Goal: Download file/media

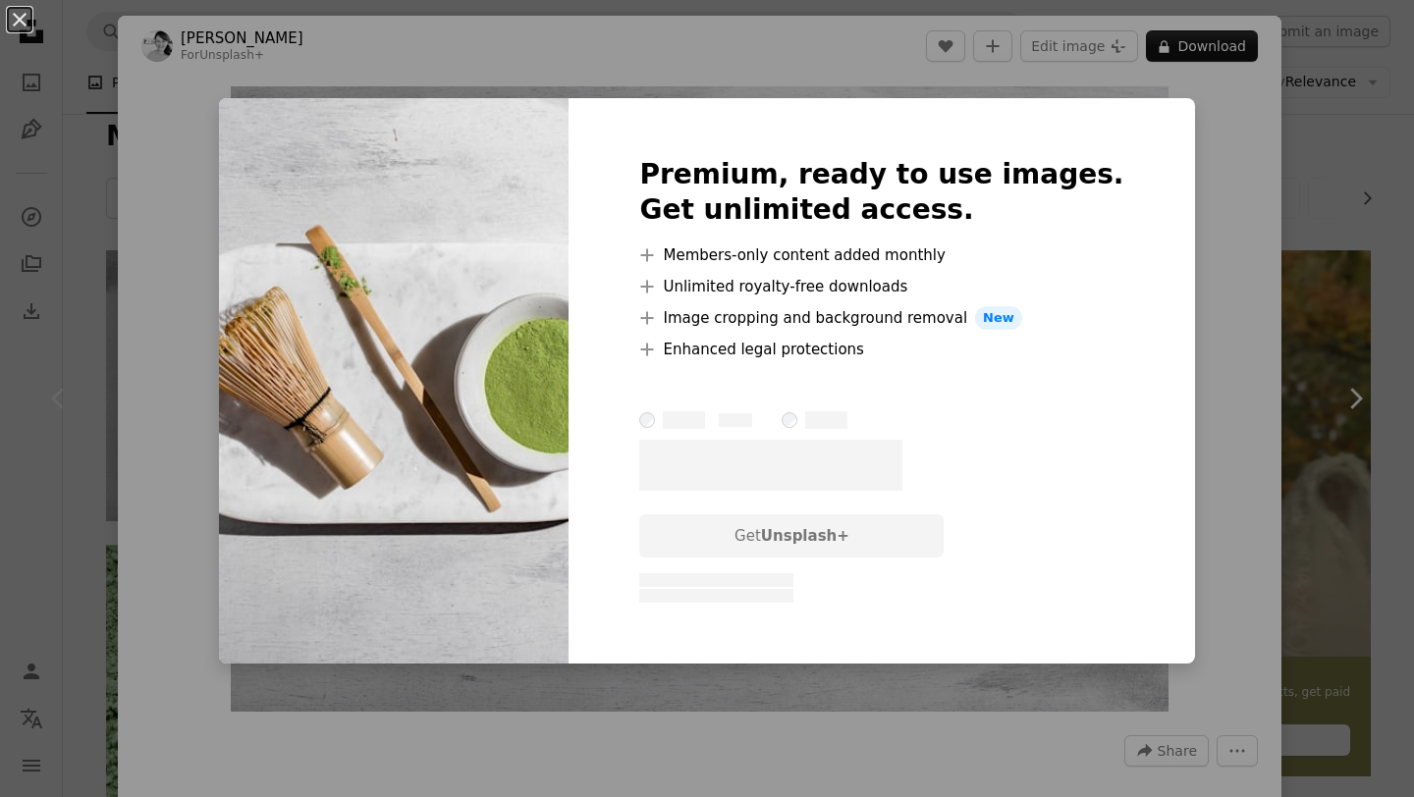
scroll to position [240, 0]
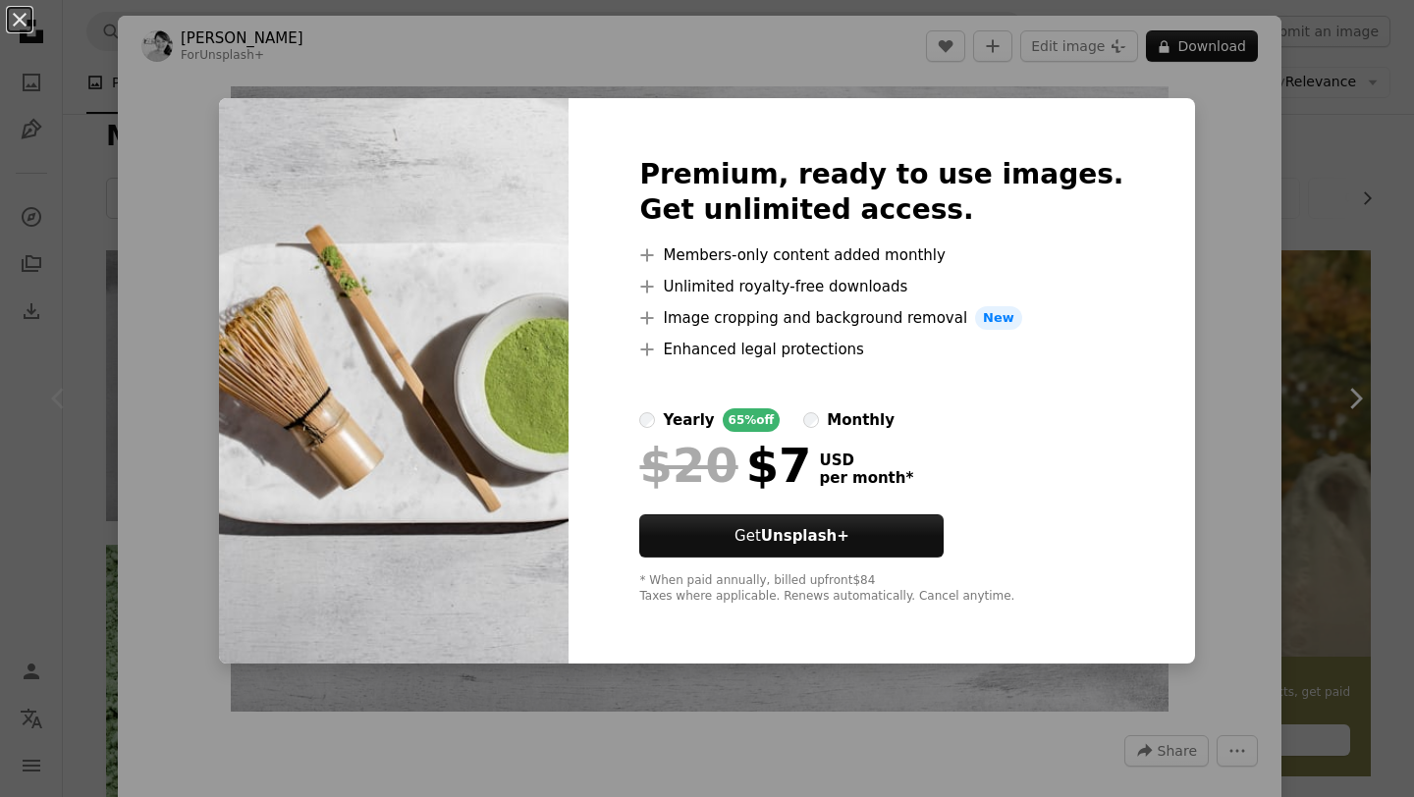
click at [867, 419] on div "monthly" at bounding box center [861, 421] width 68 height 24
click at [1184, 173] on div "An X shape Premium, ready to use images. Get unlimited access. A plus sign Memb…" at bounding box center [707, 398] width 1414 height 797
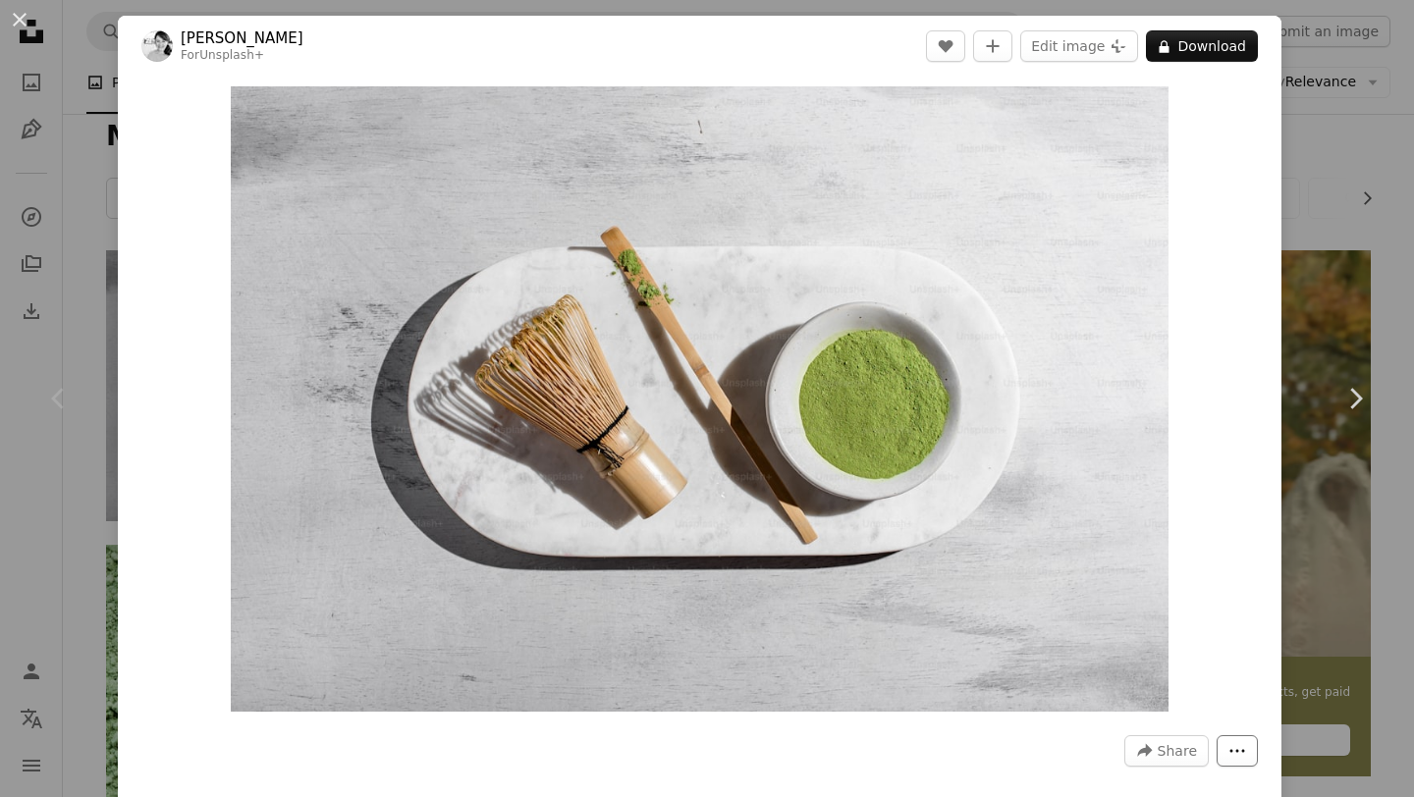
click at [1246, 747] on icon "More Actions" at bounding box center [1238, 751] width 18 height 18
click at [1199, 361] on dialog "An X shape Chevron left Chevron right [PERSON_NAME] For Unsplash+ A heart A plu…" at bounding box center [707, 398] width 1414 height 797
click at [1126, 41] on icon "Plus sign for Unsplash+" at bounding box center [1119, 46] width 16 height 16
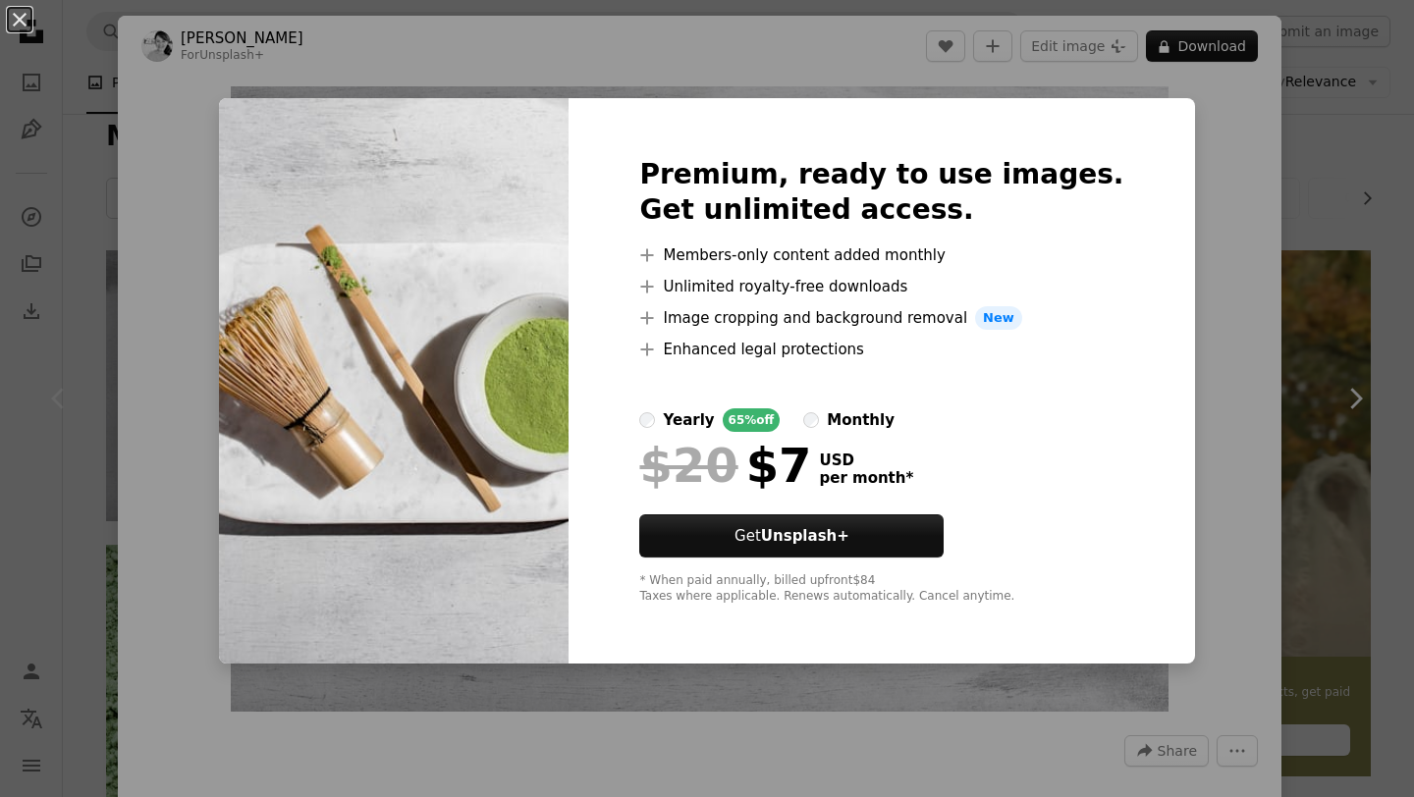
click at [843, 432] on div at bounding box center [881, 436] width 484 height 8
click at [869, 411] on div "monthly" at bounding box center [861, 421] width 68 height 24
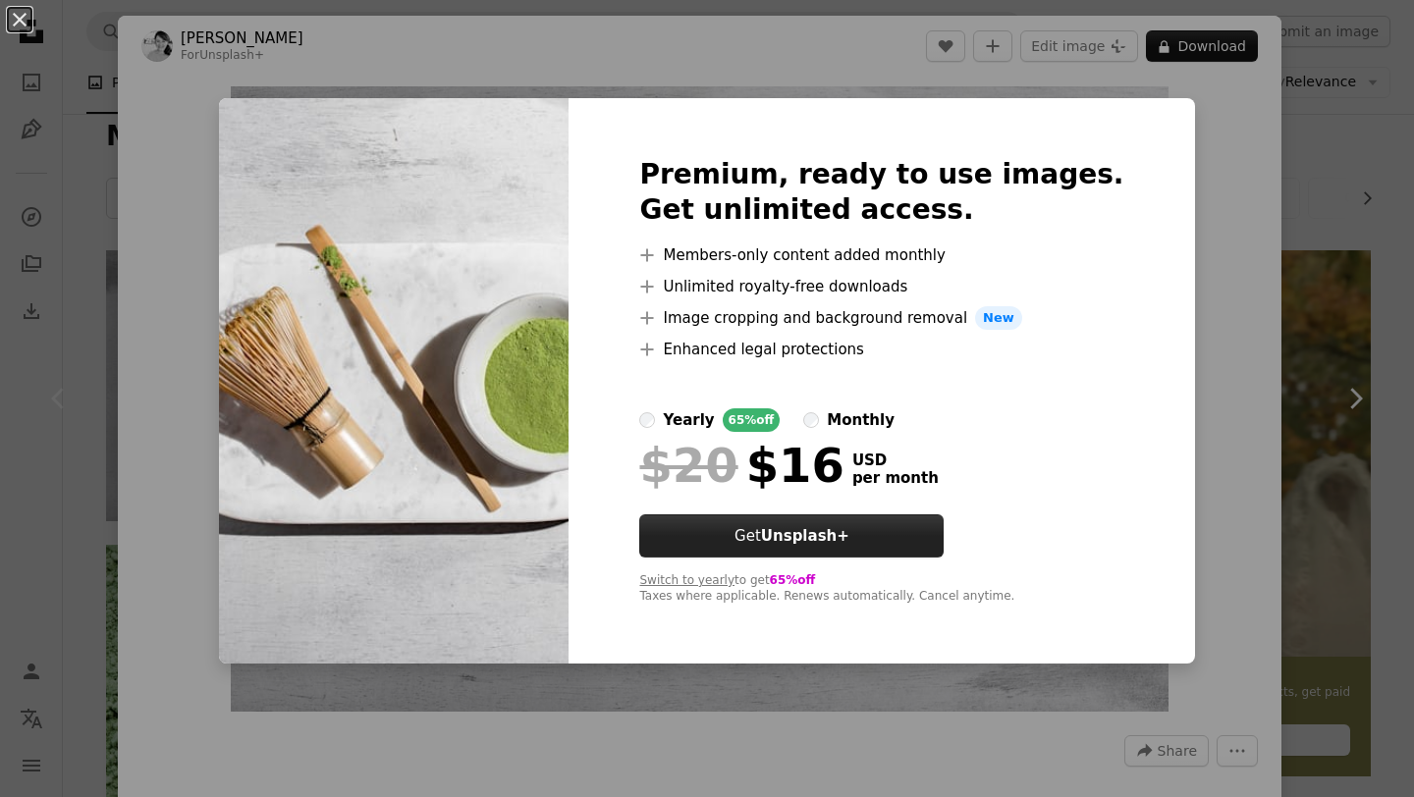
click at [850, 533] on strong "Unsplash+" at bounding box center [805, 536] width 88 height 18
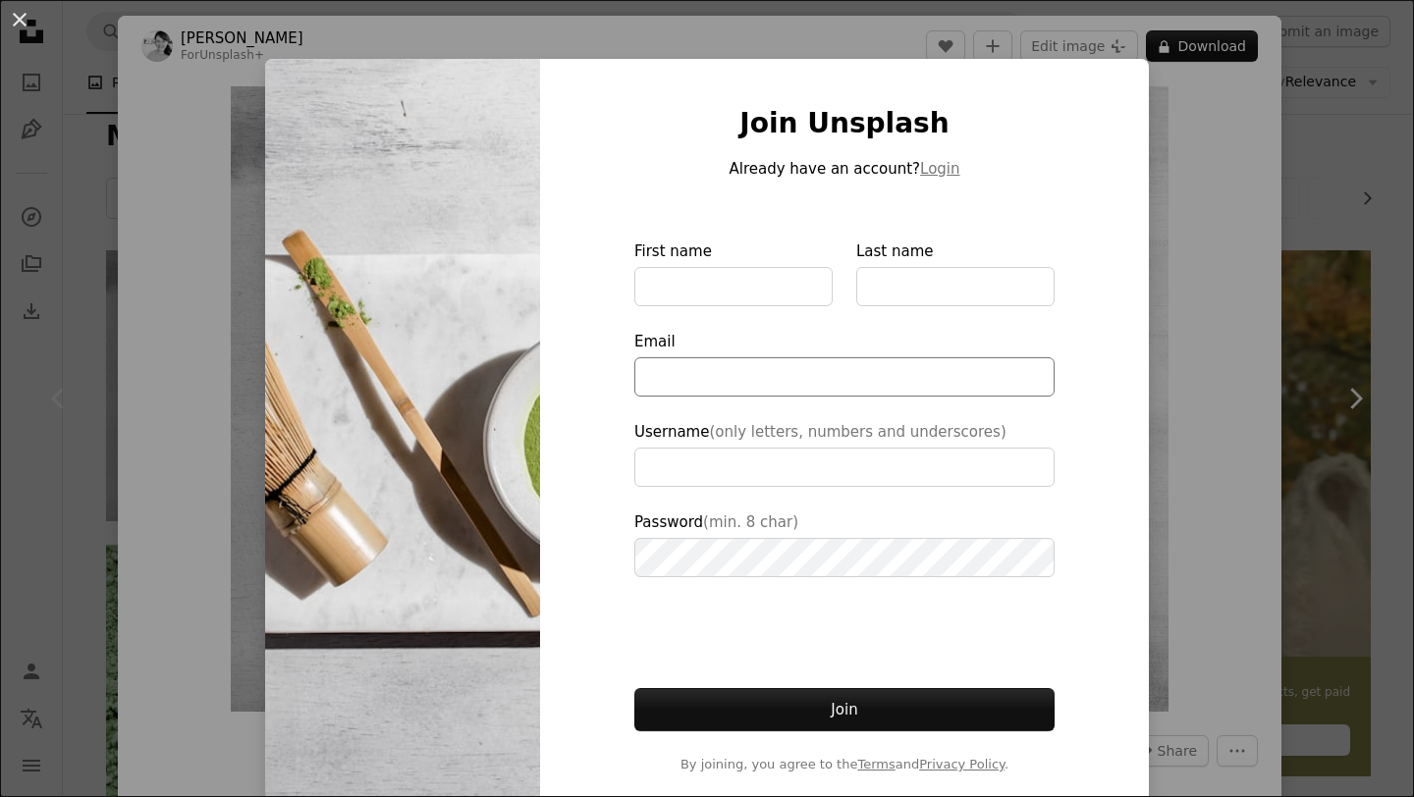
type input "**********"
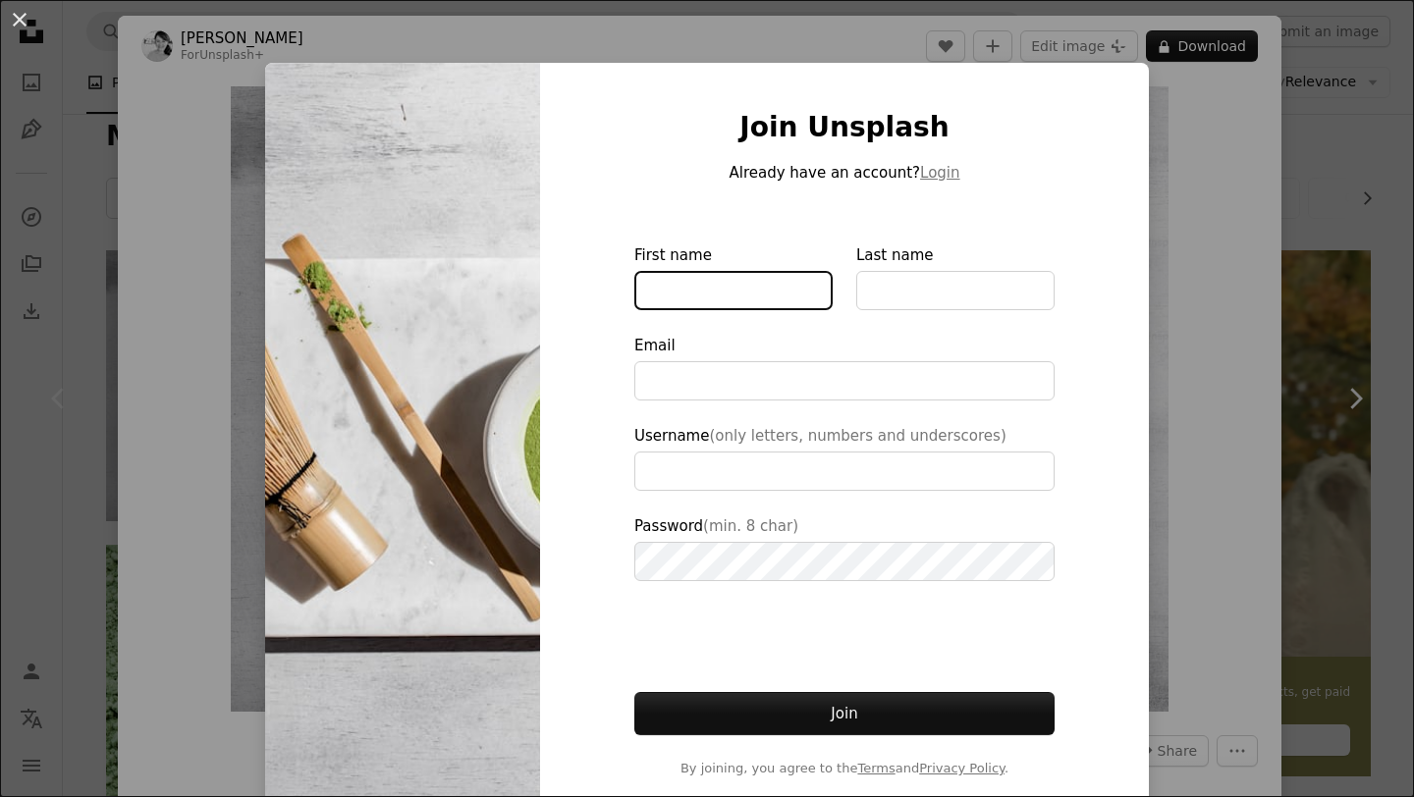
click at [778, 297] on input "First name" at bounding box center [733, 290] width 198 height 39
type input "****"
type input "*******"
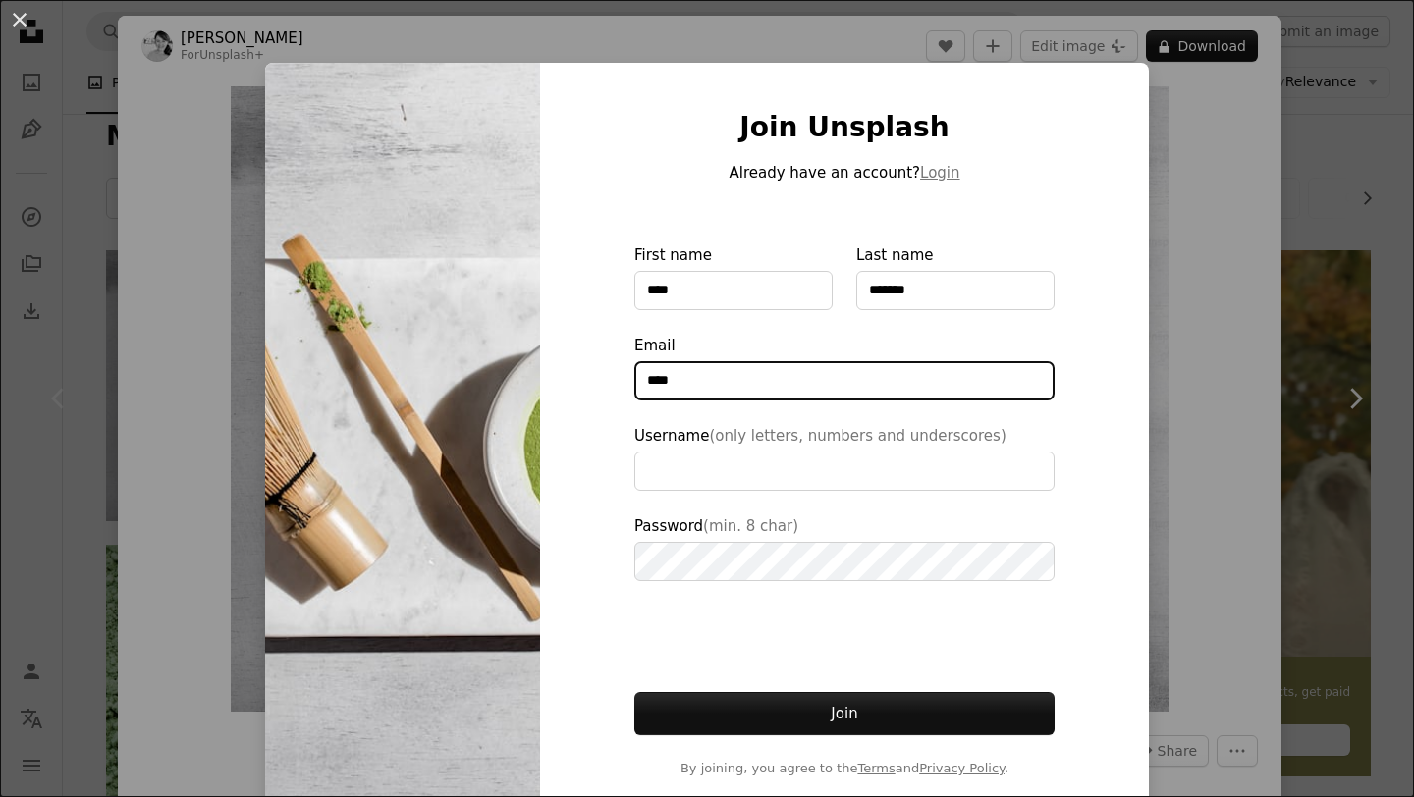
type input "**********"
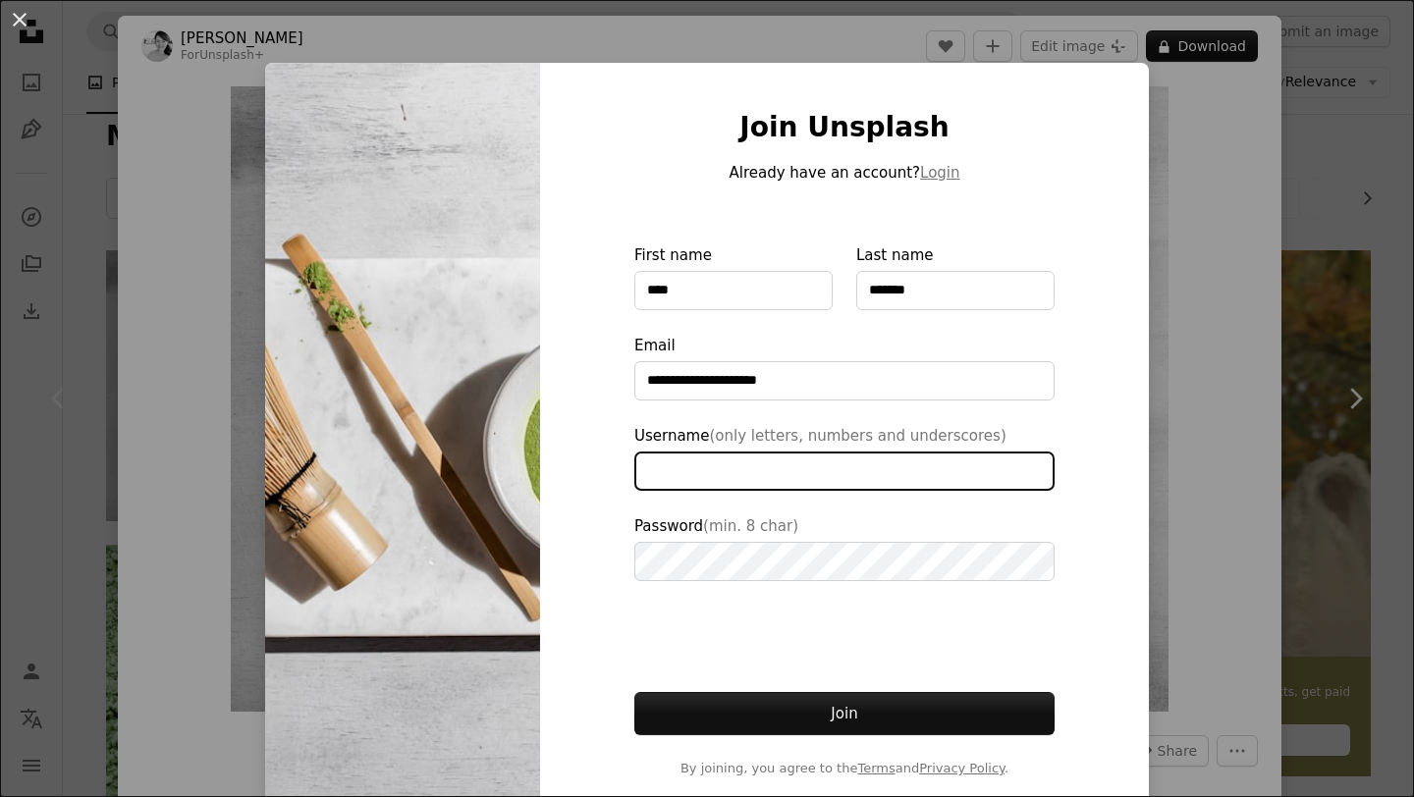
click at [793, 467] on input "Username (only letters, numbers and underscores)" at bounding box center [844, 471] width 420 height 39
type input "*******"
click at [801, 581] on form "**********" at bounding box center [844, 511] width 420 height 535
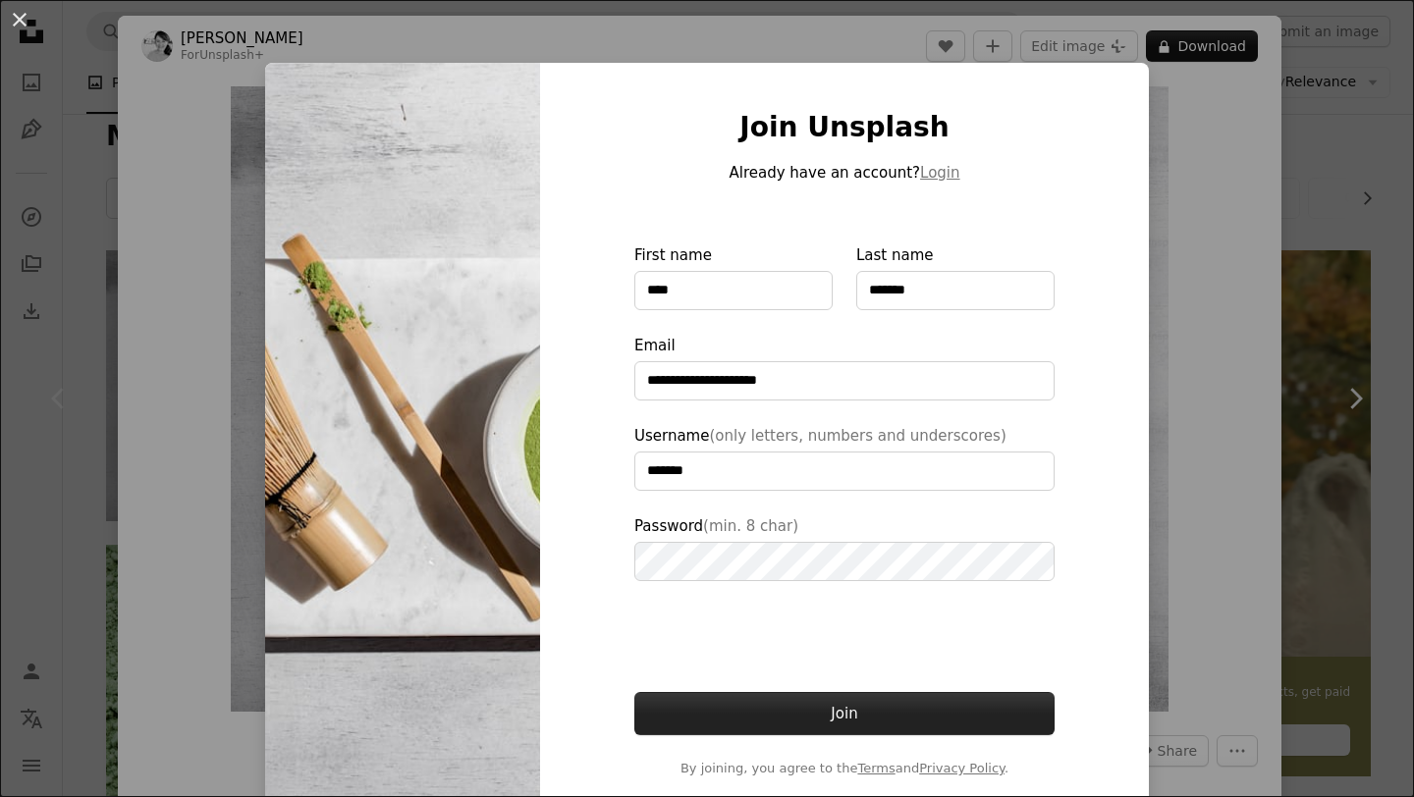
click at [818, 707] on button "Join" at bounding box center [844, 713] width 420 height 43
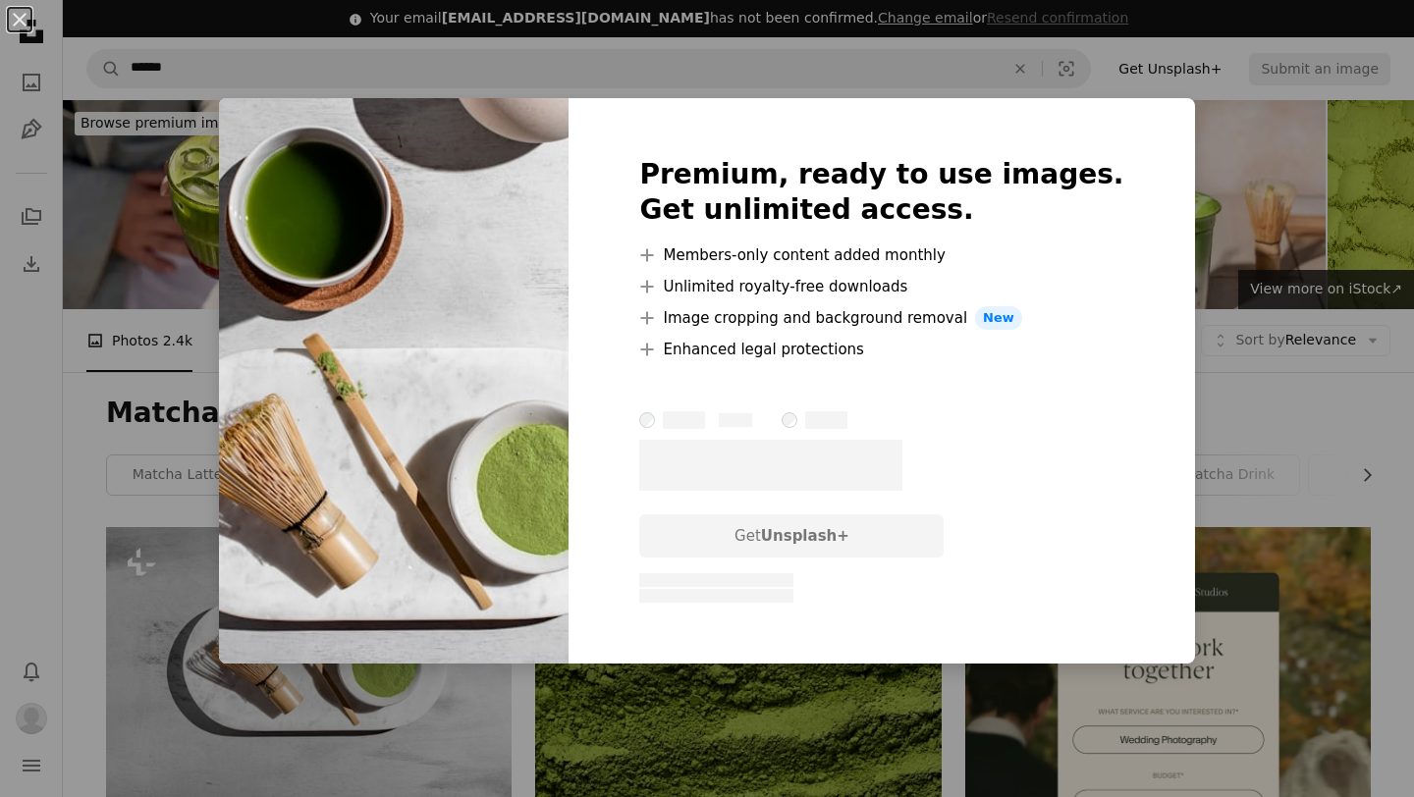
scroll to position [2274, 0]
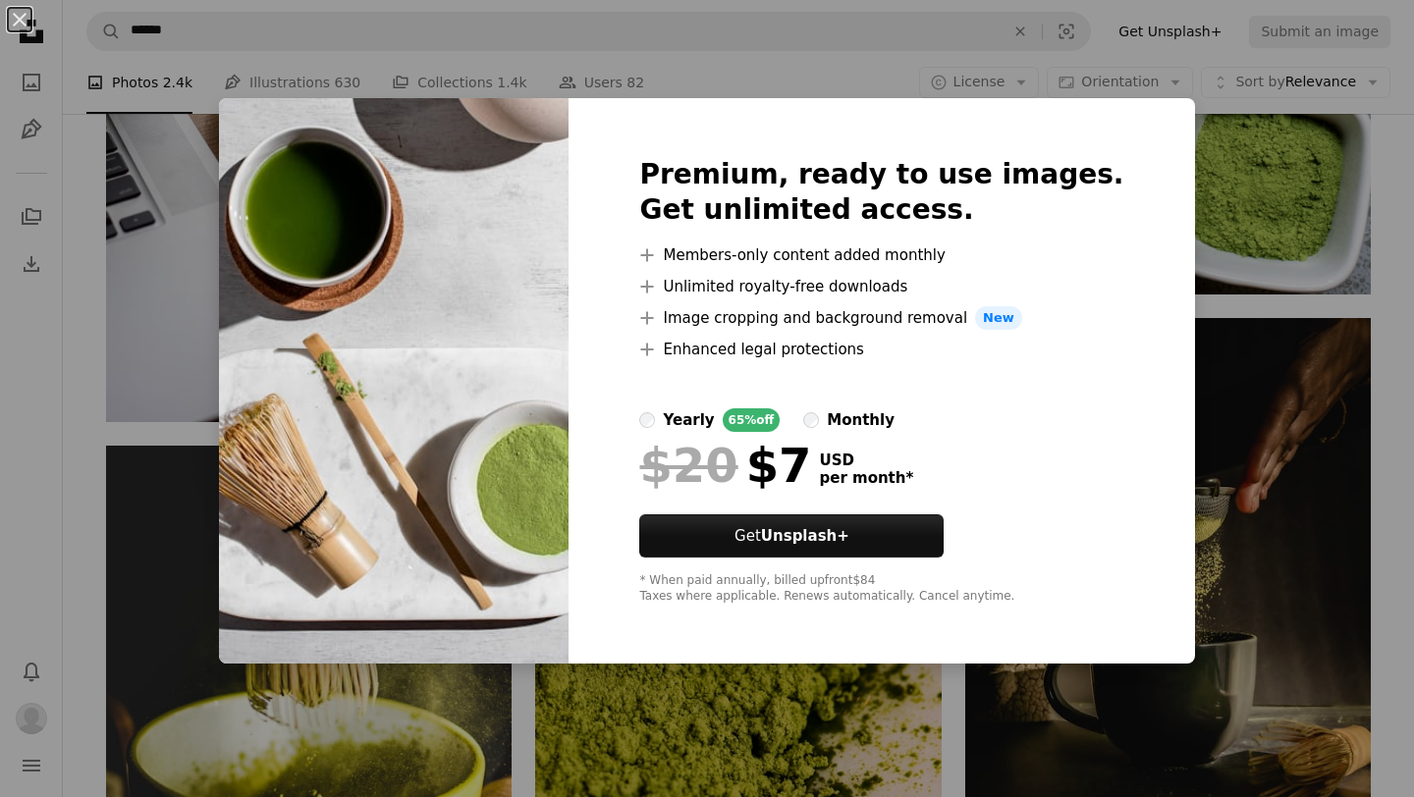
click at [1179, 239] on div "An X shape Premium, ready to use images. Get unlimited access. A plus sign Memb…" at bounding box center [707, 398] width 1414 height 797
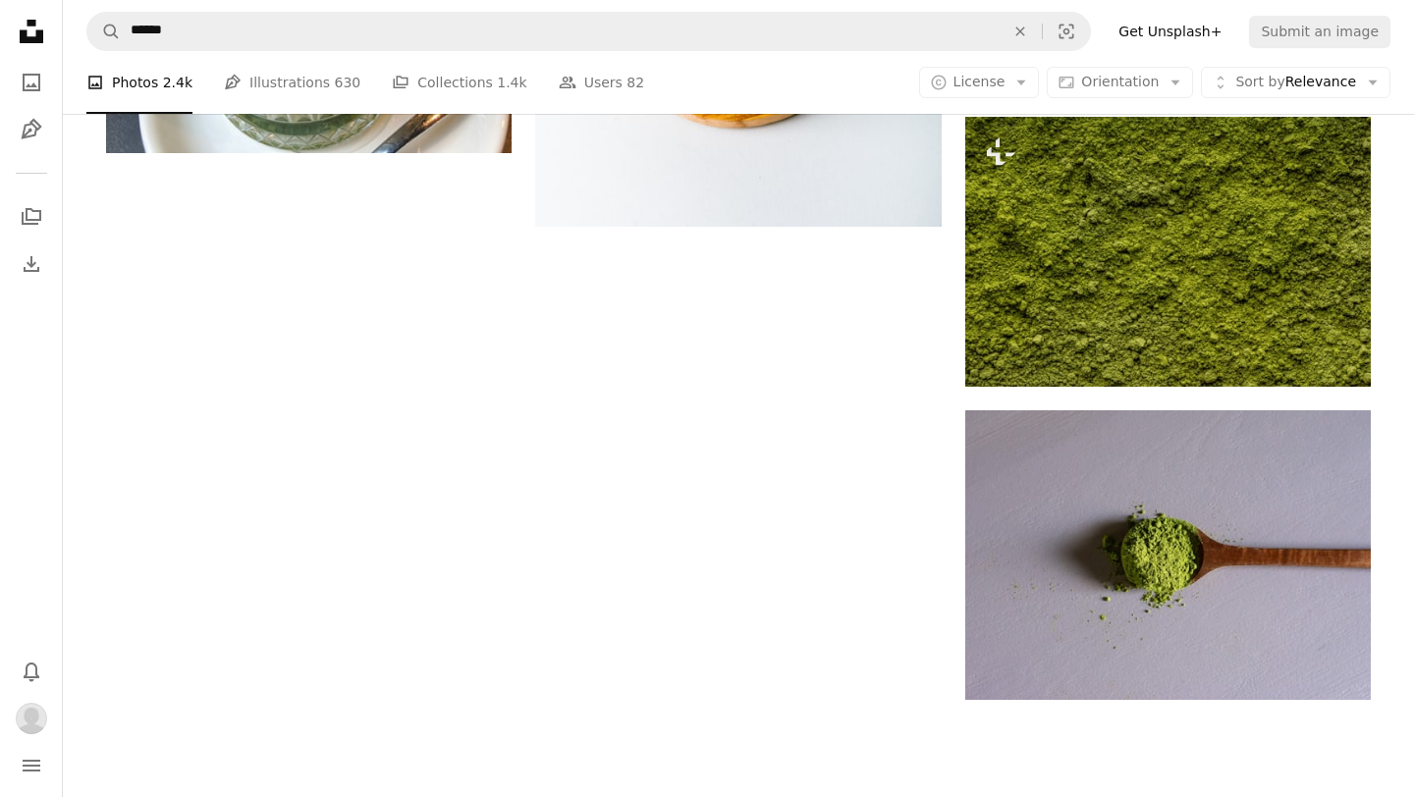
scroll to position [4578, 0]
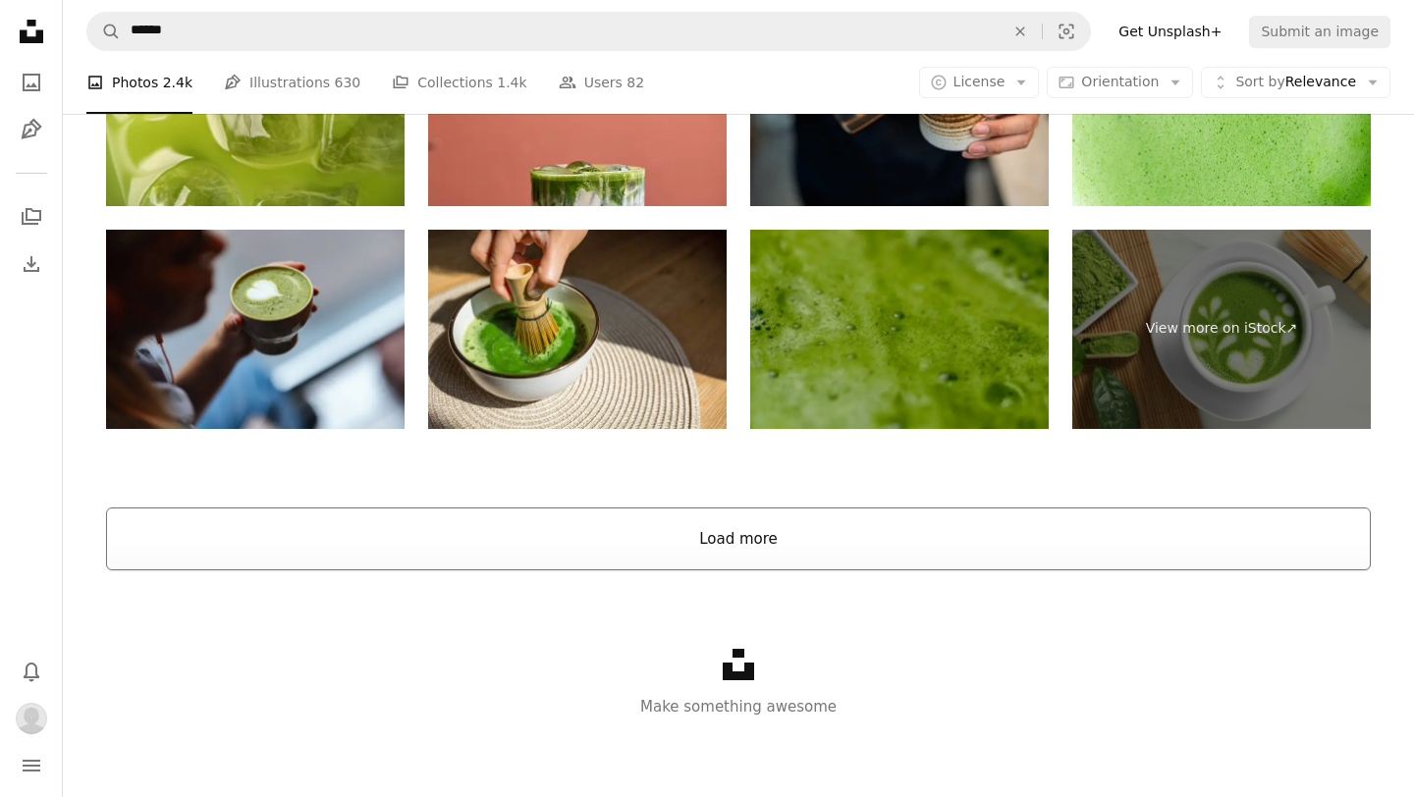
click at [900, 529] on button "Load more" at bounding box center [738, 539] width 1265 height 63
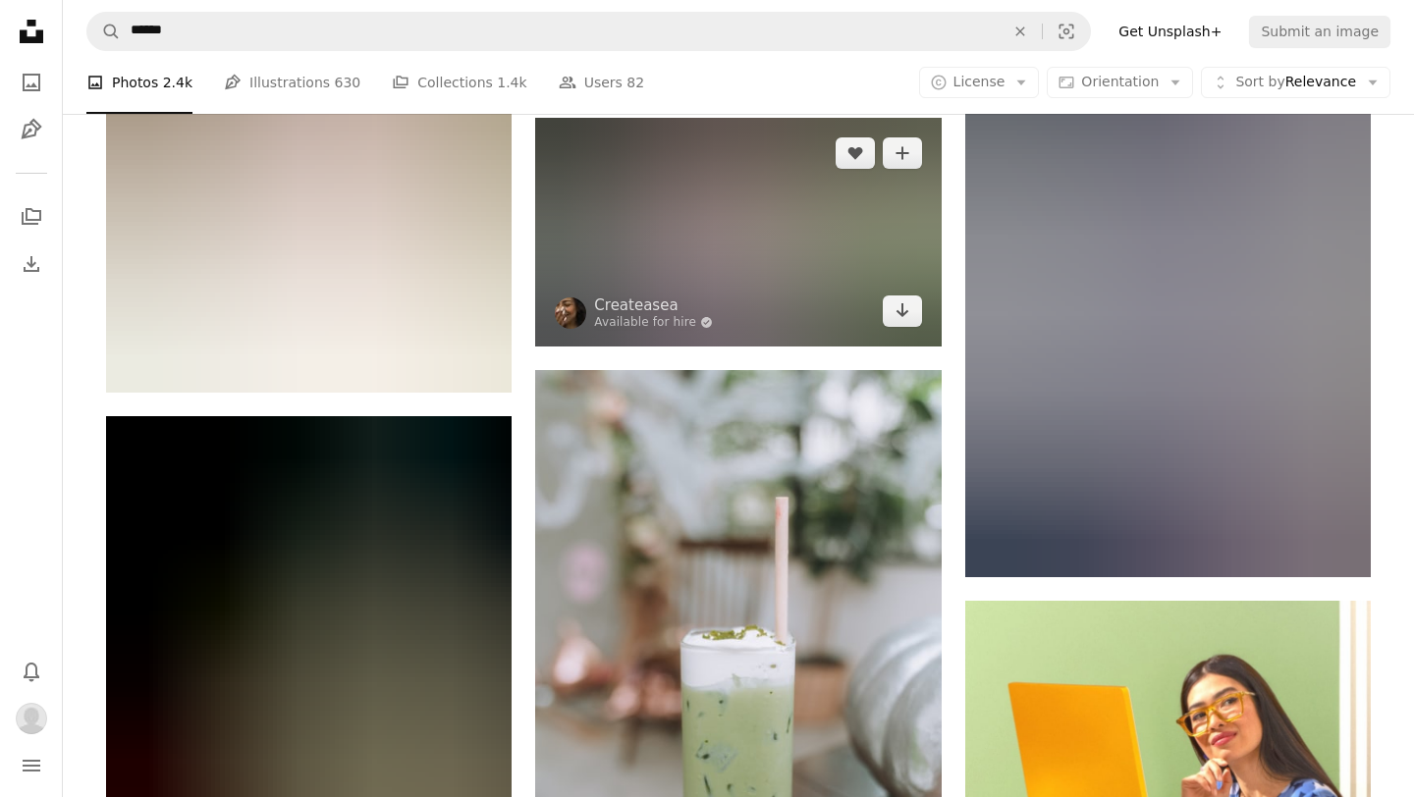
scroll to position [9678, 0]
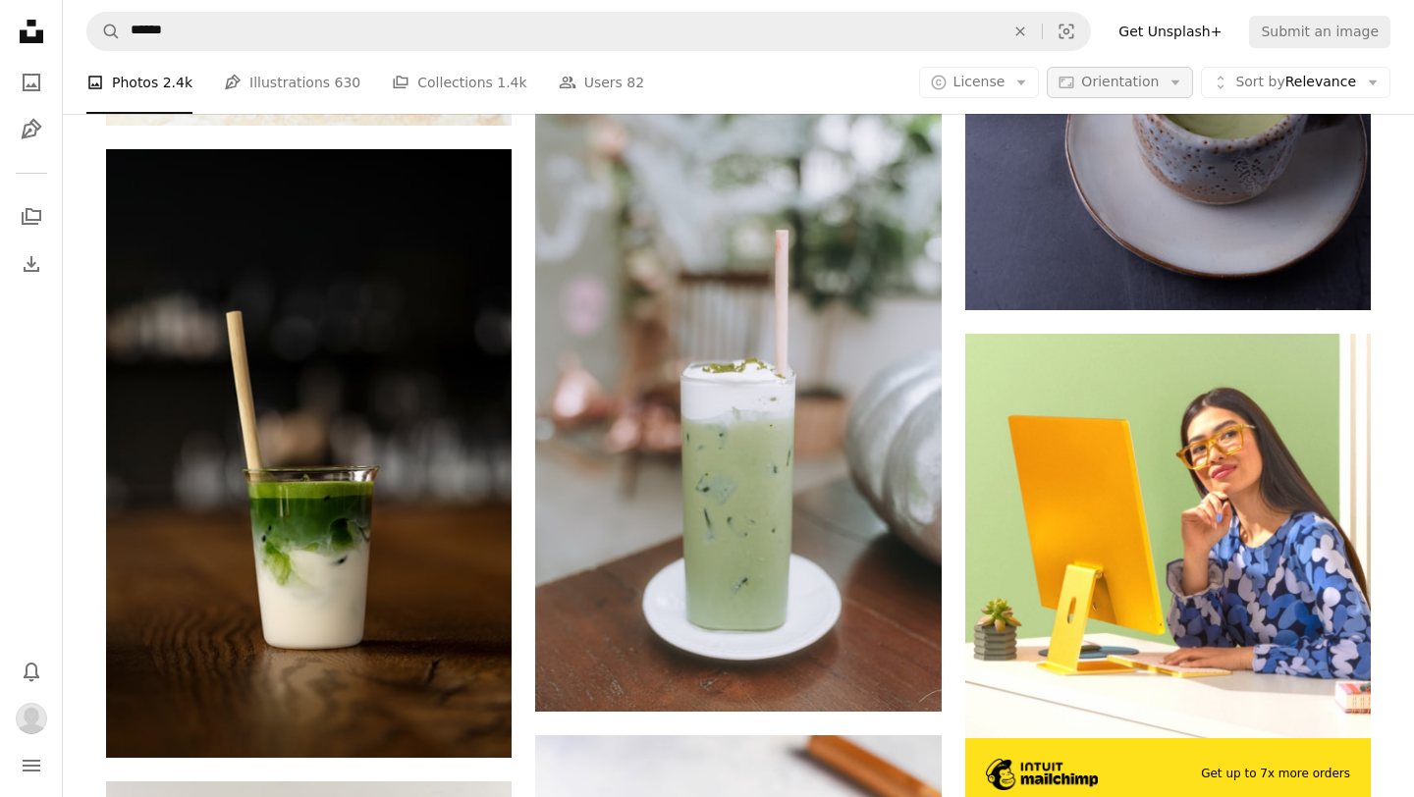
click at [1081, 71] on button "Aspect ratio Orientation Arrow down" at bounding box center [1120, 82] width 146 height 31
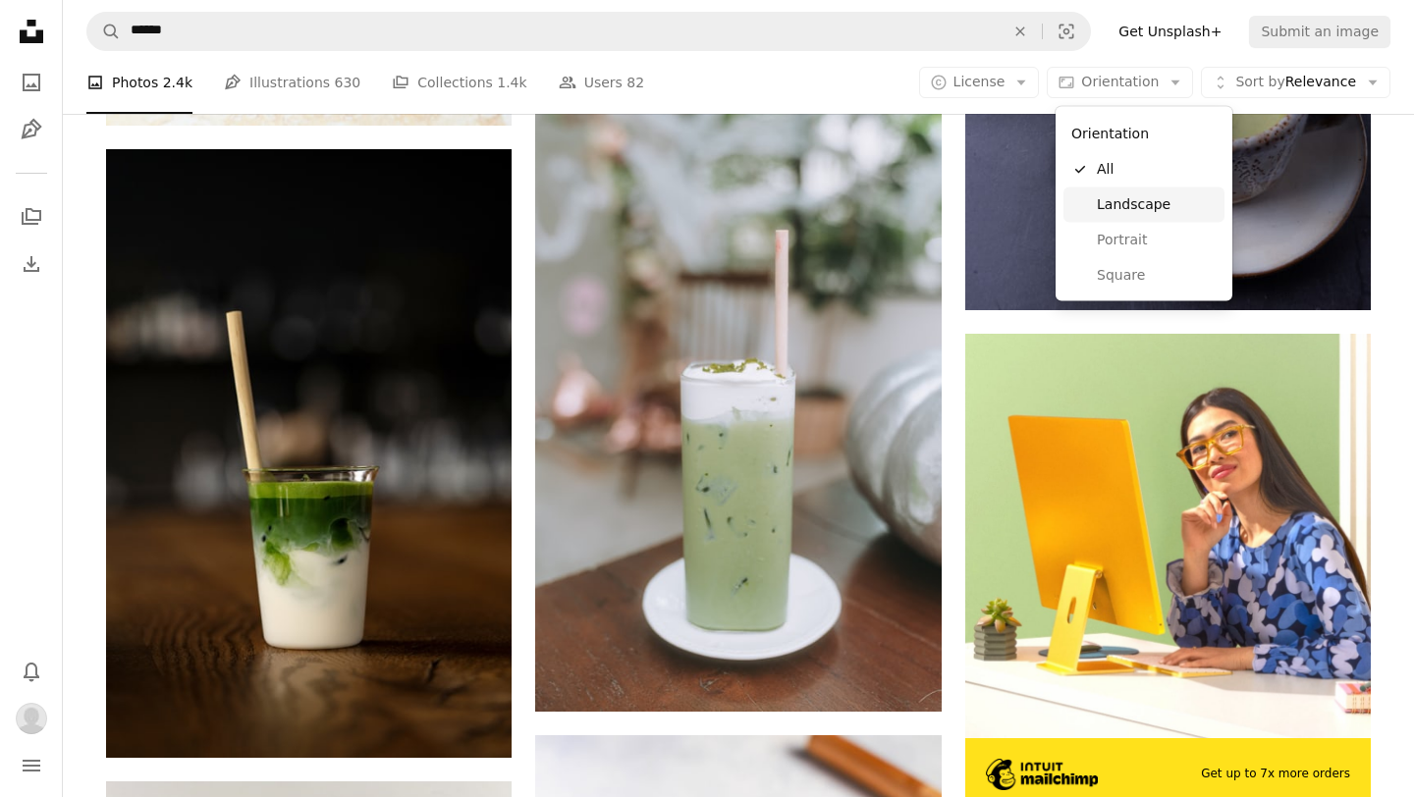
click at [1112, 187] on link "Landscape" at bounding box center [1144, 204] width 161 height 35
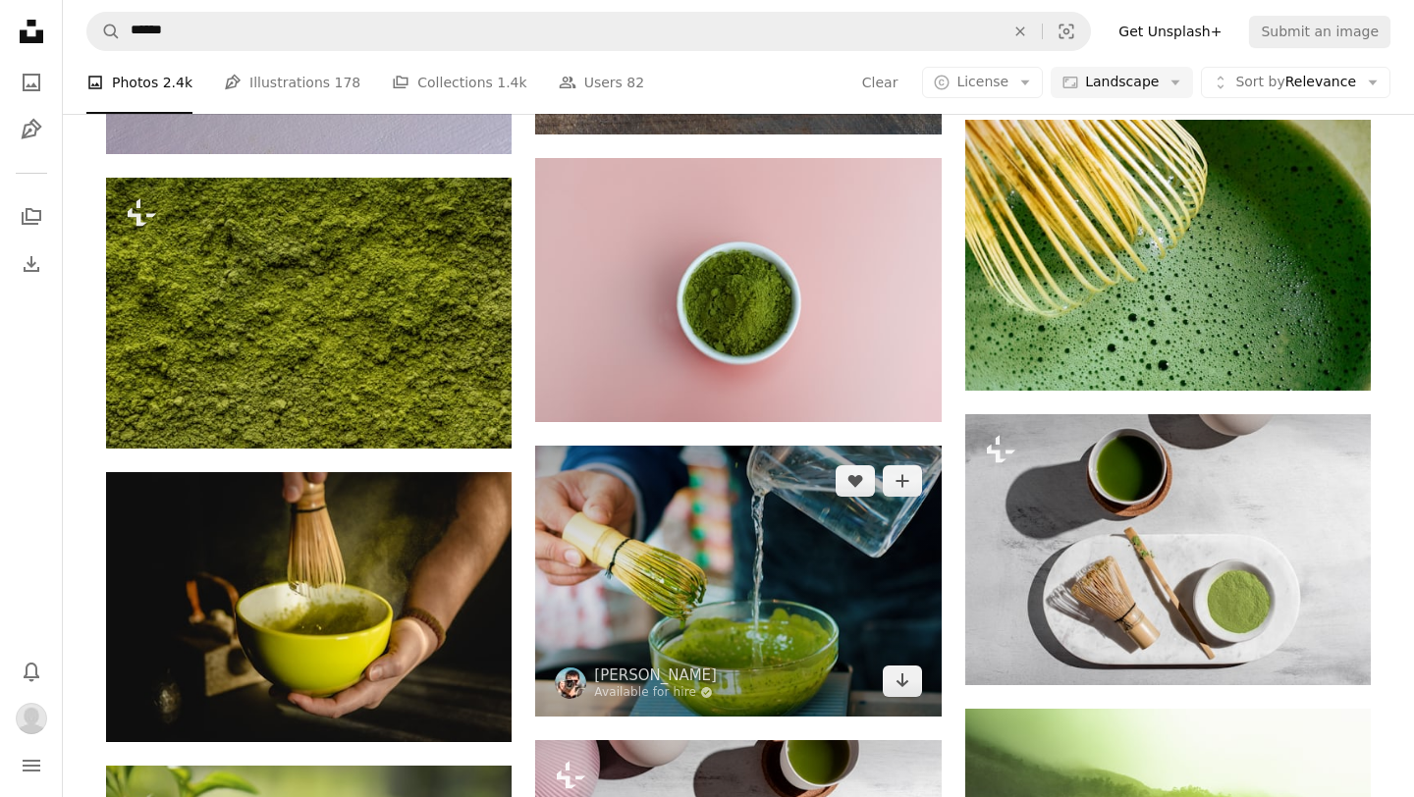
scroll to position [1259, 0]
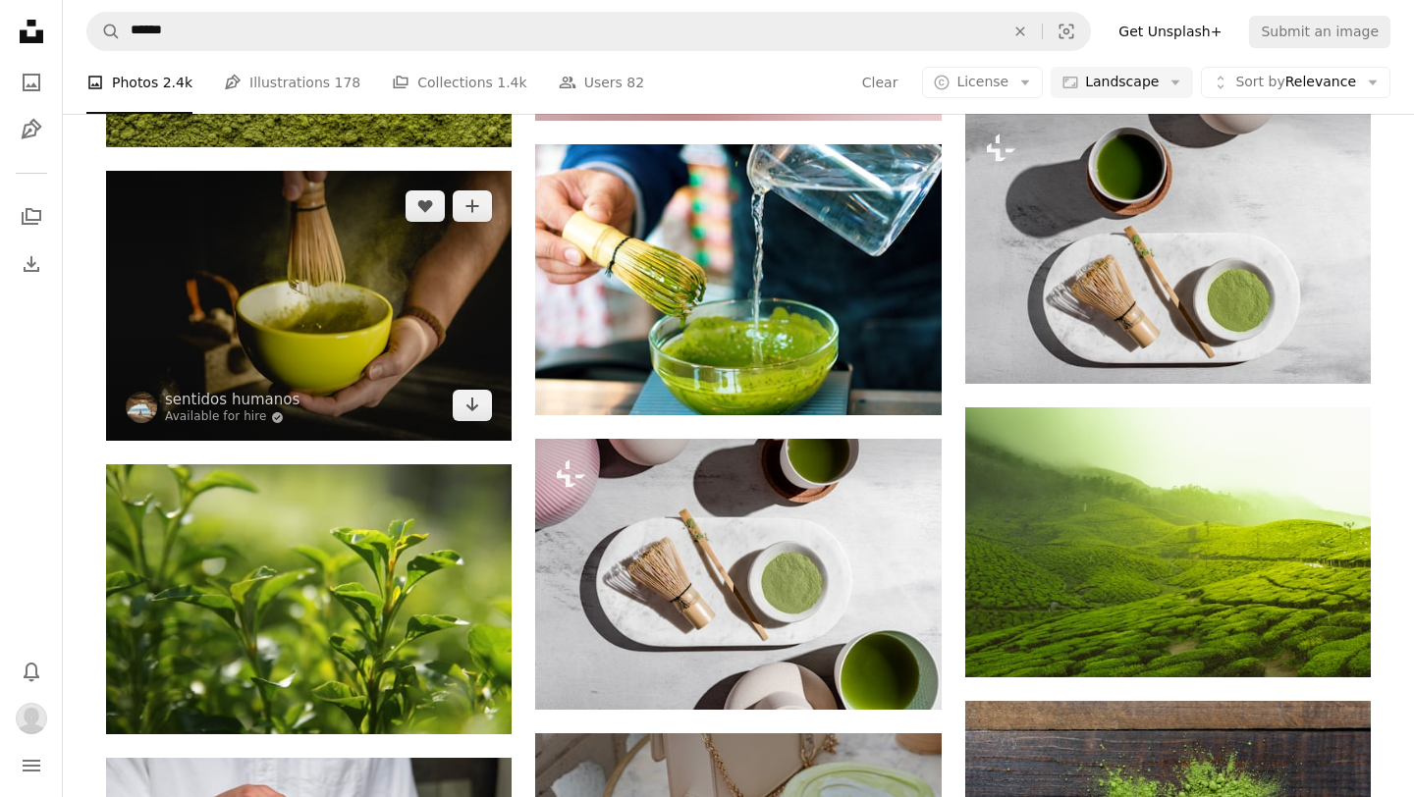
click at [437, 312] on img at bounding box center [309, 306] width 406 height 270
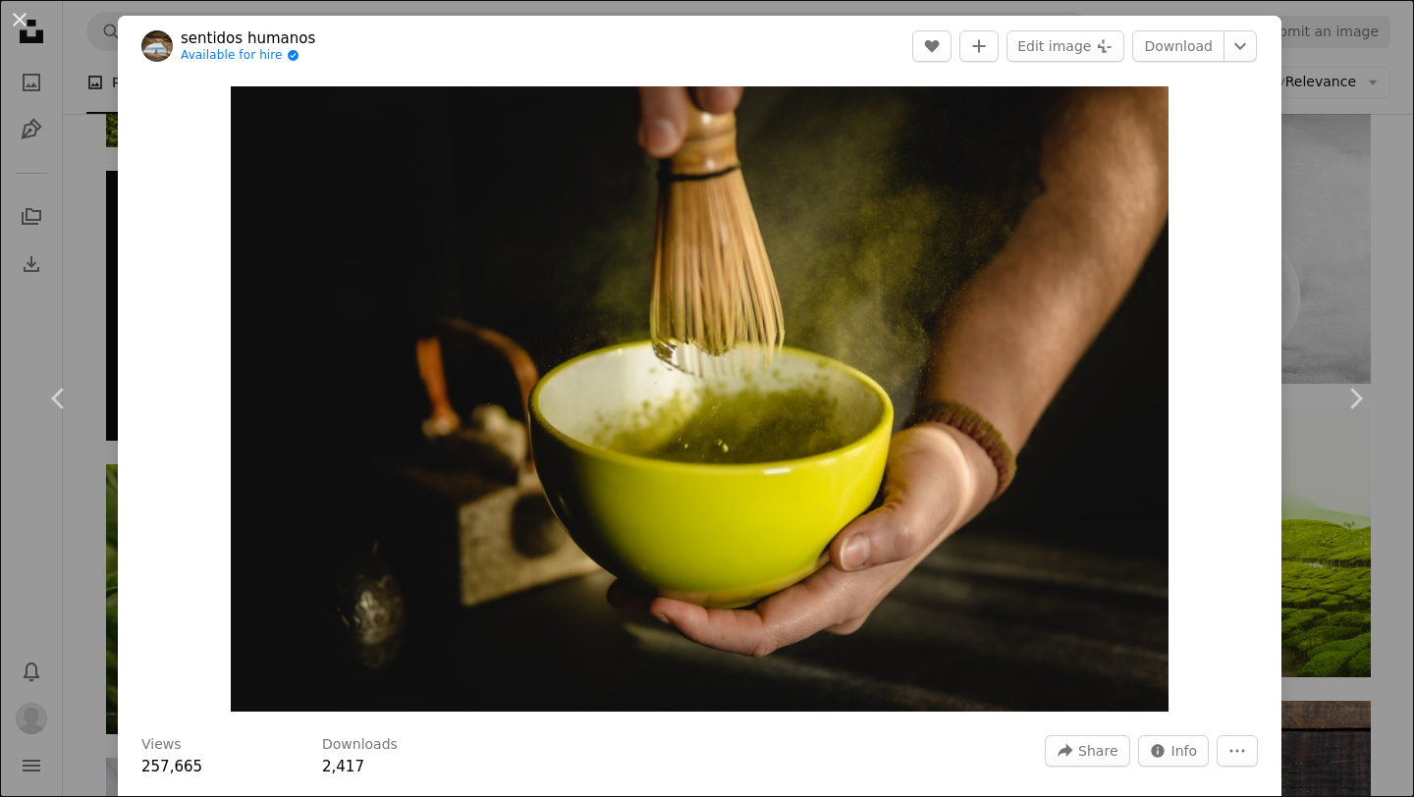
click at [1388, 166] on div "An X shape Chevron left Chevron right sentidos humanos Available for hire A che…" at bounding box center [707, 398] width 1414 height 797
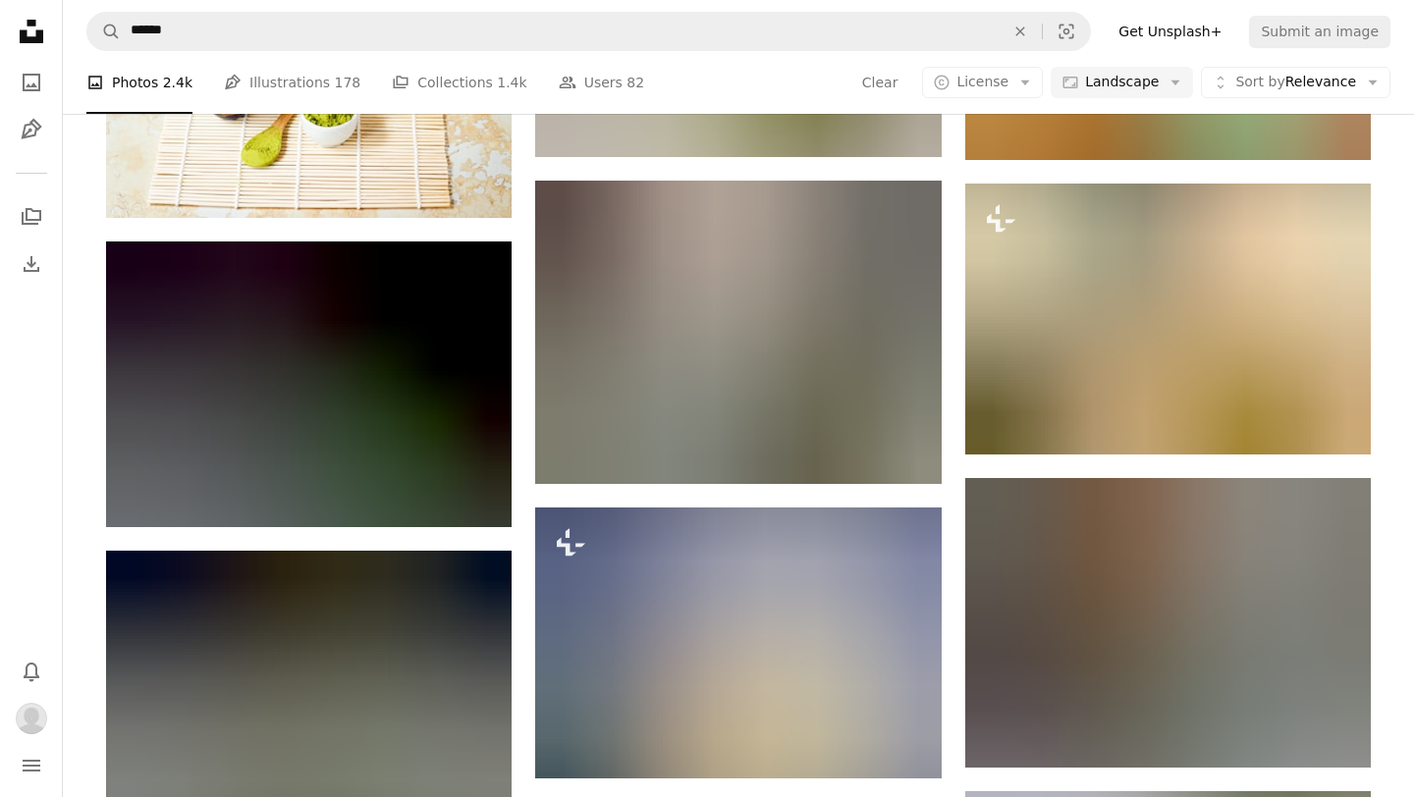
scroll to position [2367, 0]
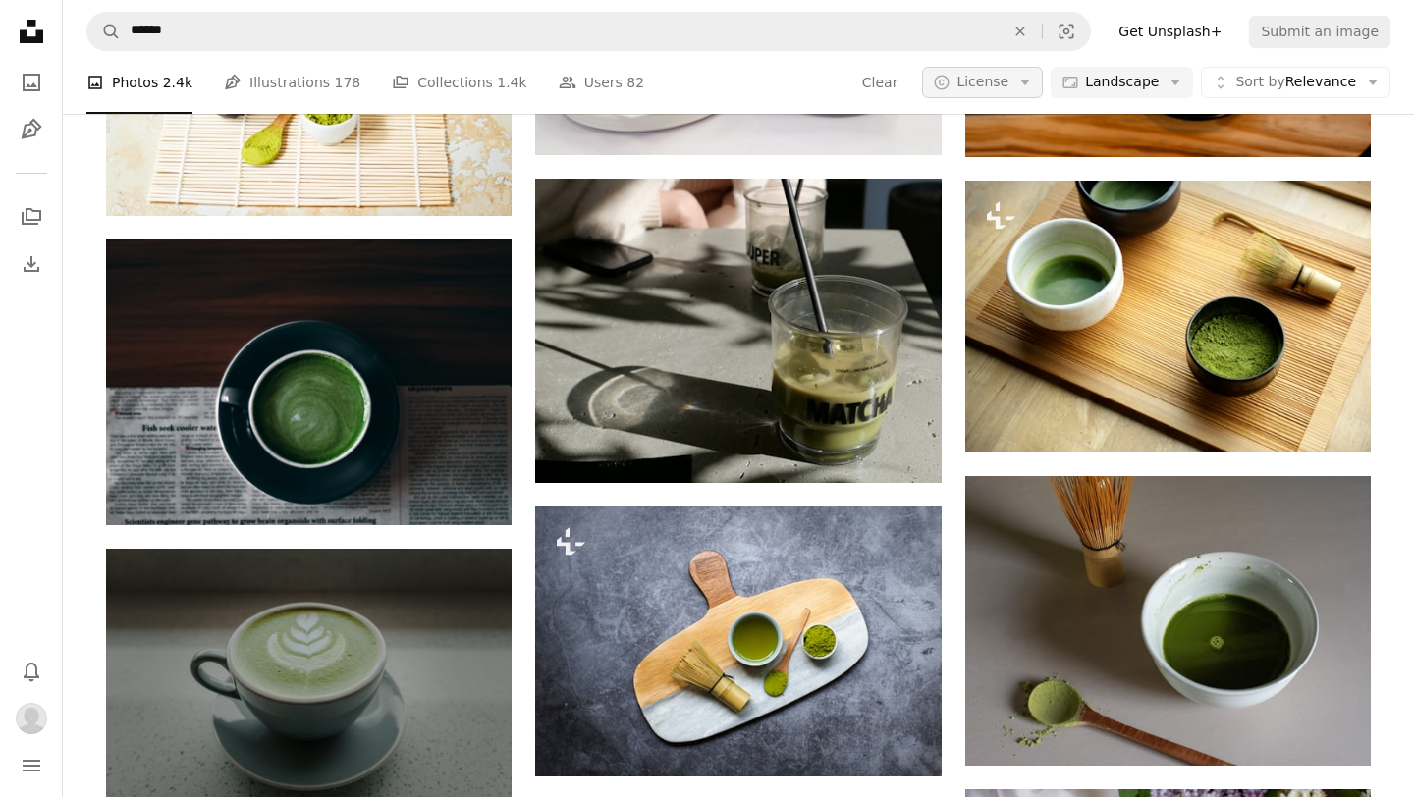
click at [1043, 81] on button "A copyright icon © License Arrow down" at bounding box center [982, 82] width 121 height 31
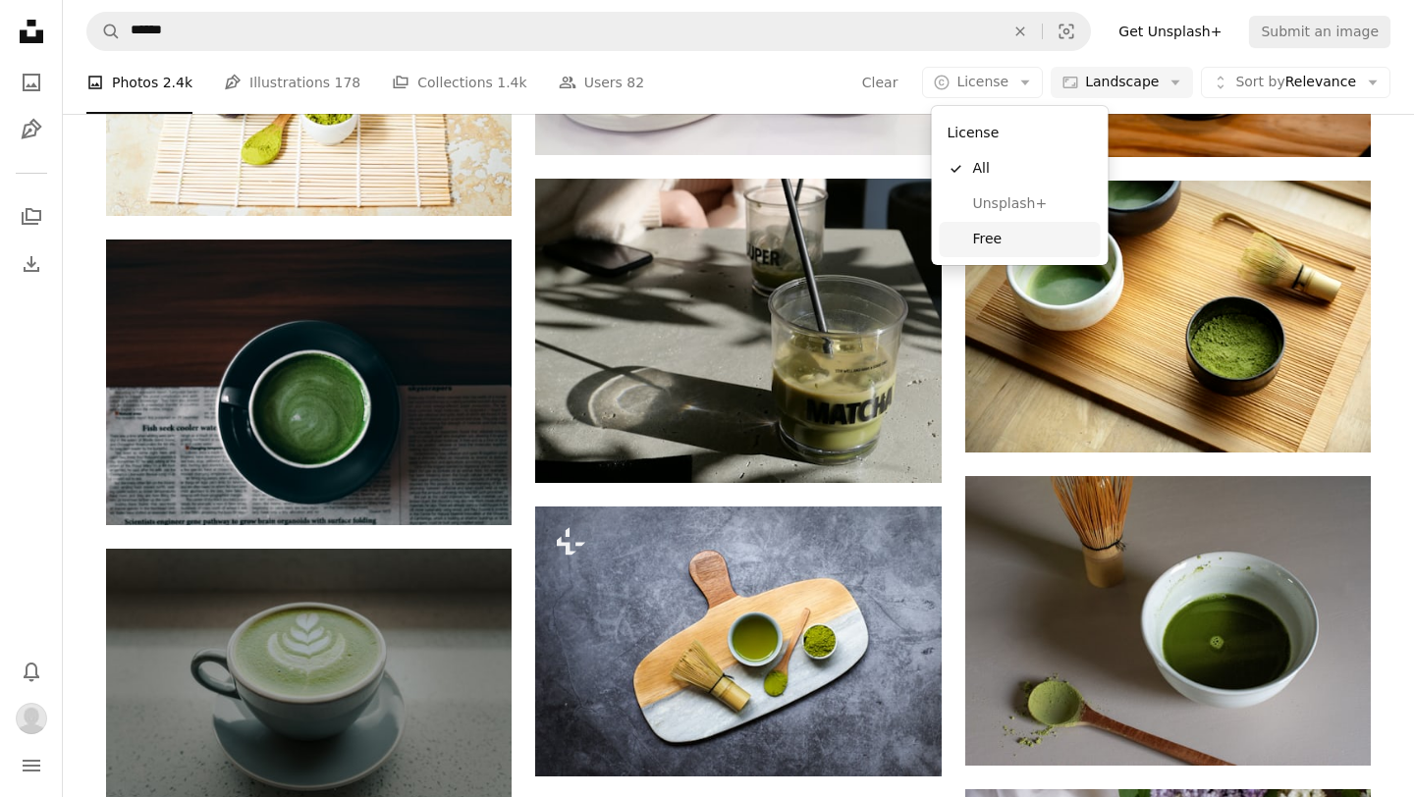
click at [1019, 239] on span "Free" at bounding box center [1033, 240] width 120 height 20
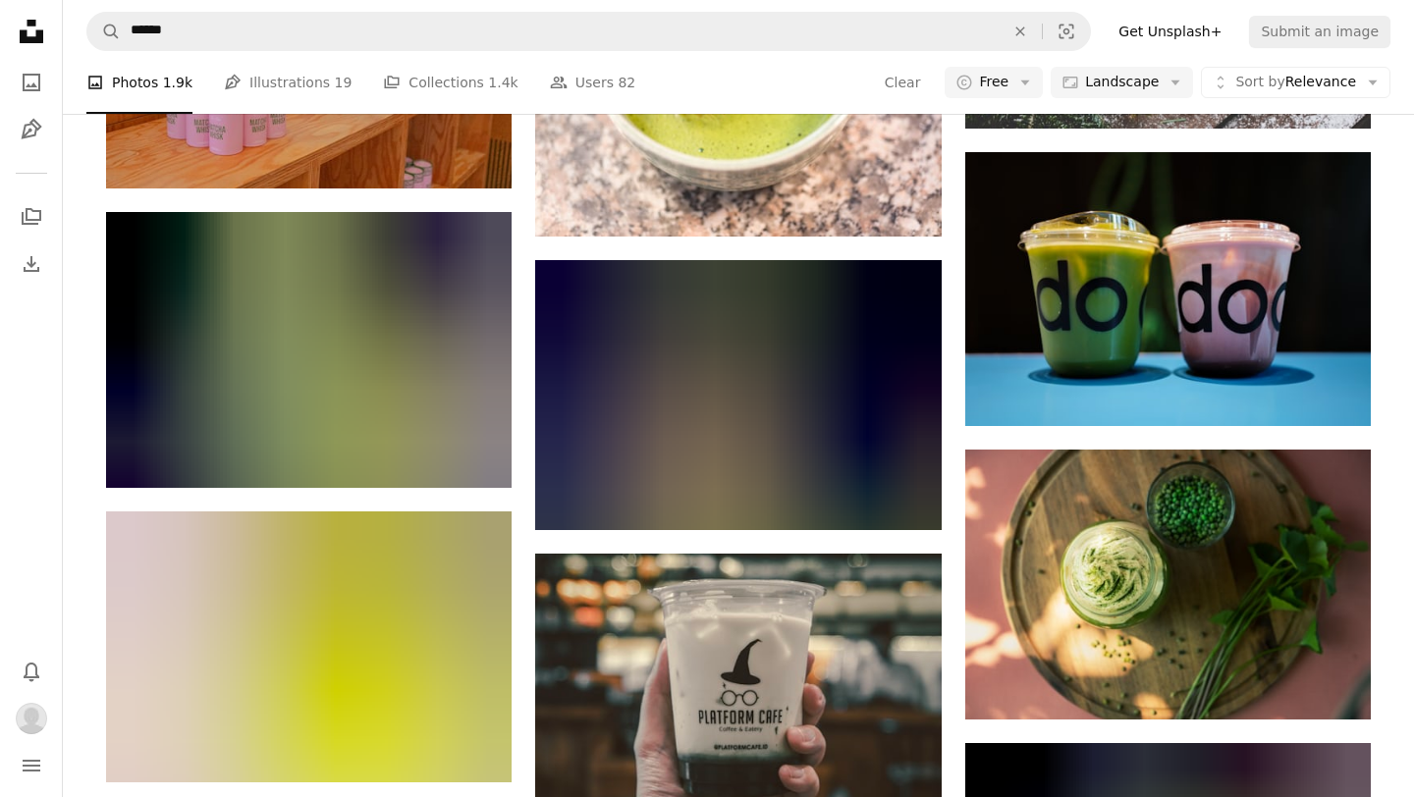
scroll to position [7011, 0]
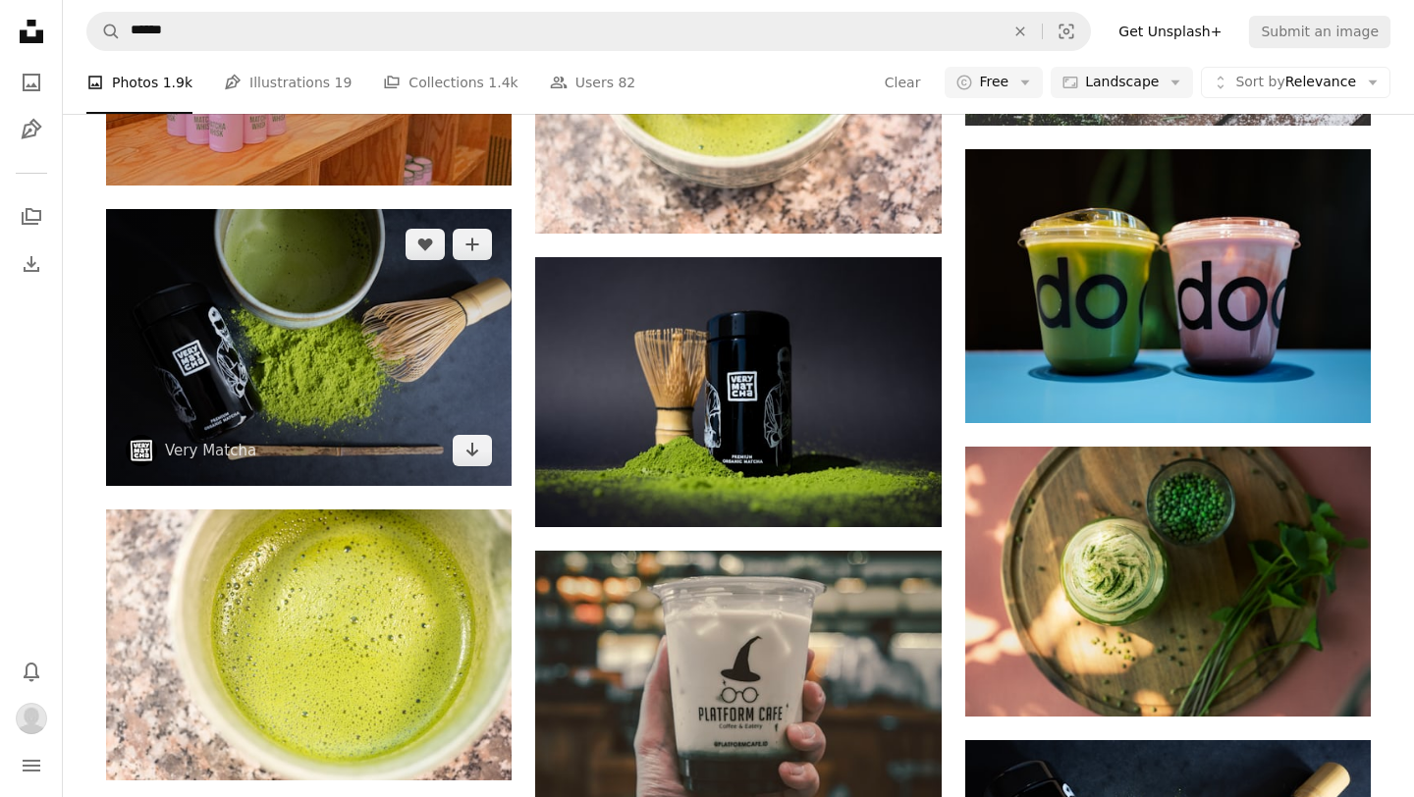
click at [363, 328] on img at bounding box center [309, 347] width 406 height 277
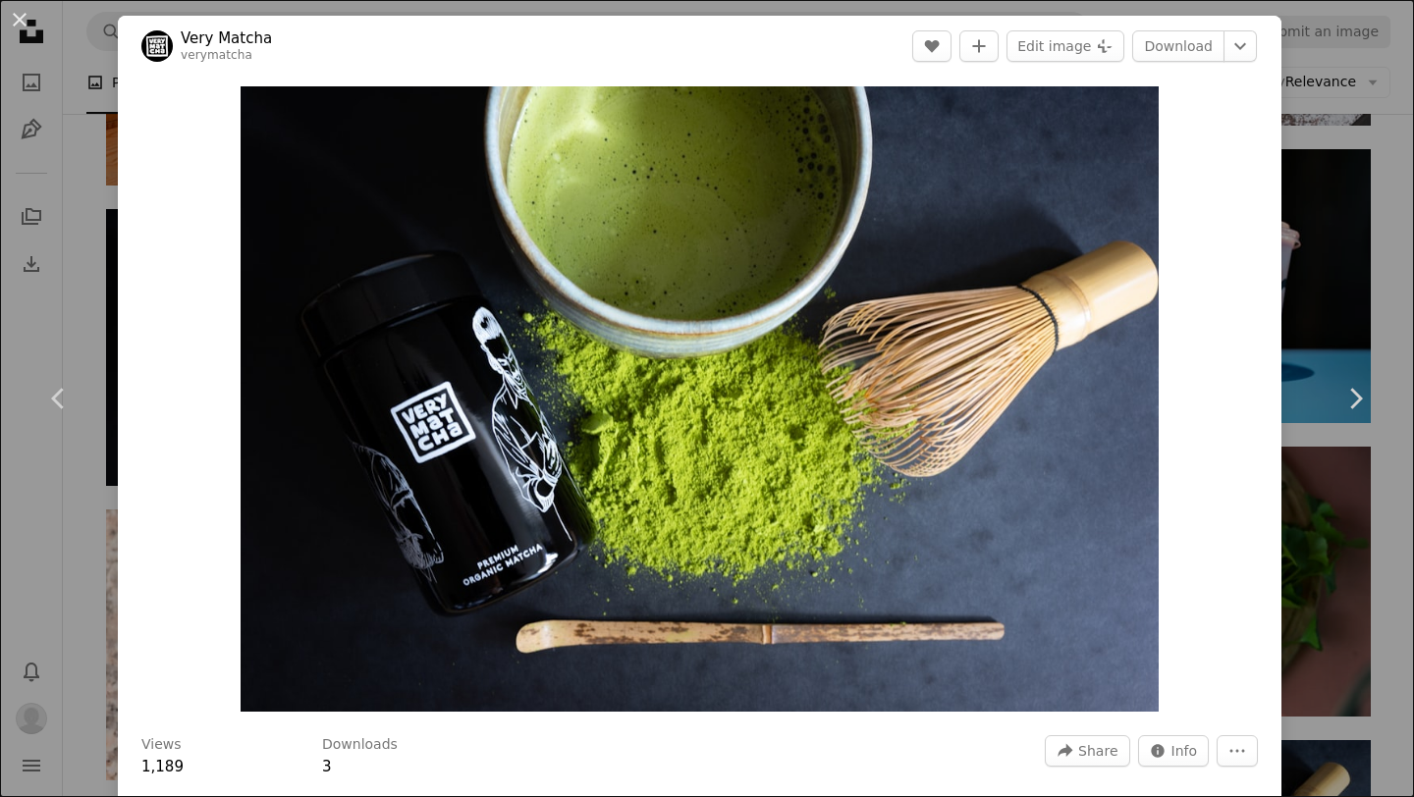
click at [1318, 285] on div "An X shape Chevron left Chevron right Very Matcha verymatcha A heart A plus sig…" at bounding box center [707, 398] width 1414 height 797
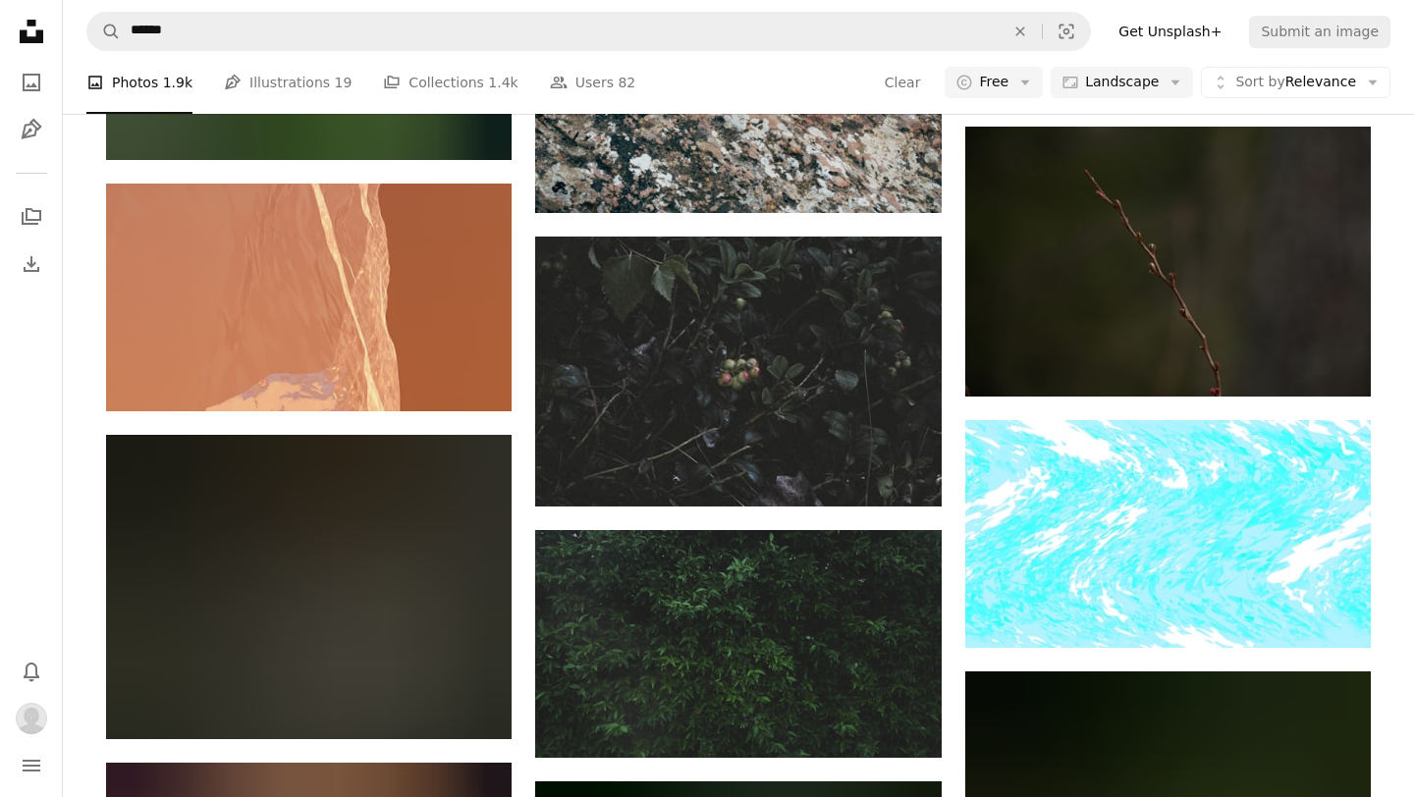
scroll to position [14359, 0]
